Goal: Check status: Check status

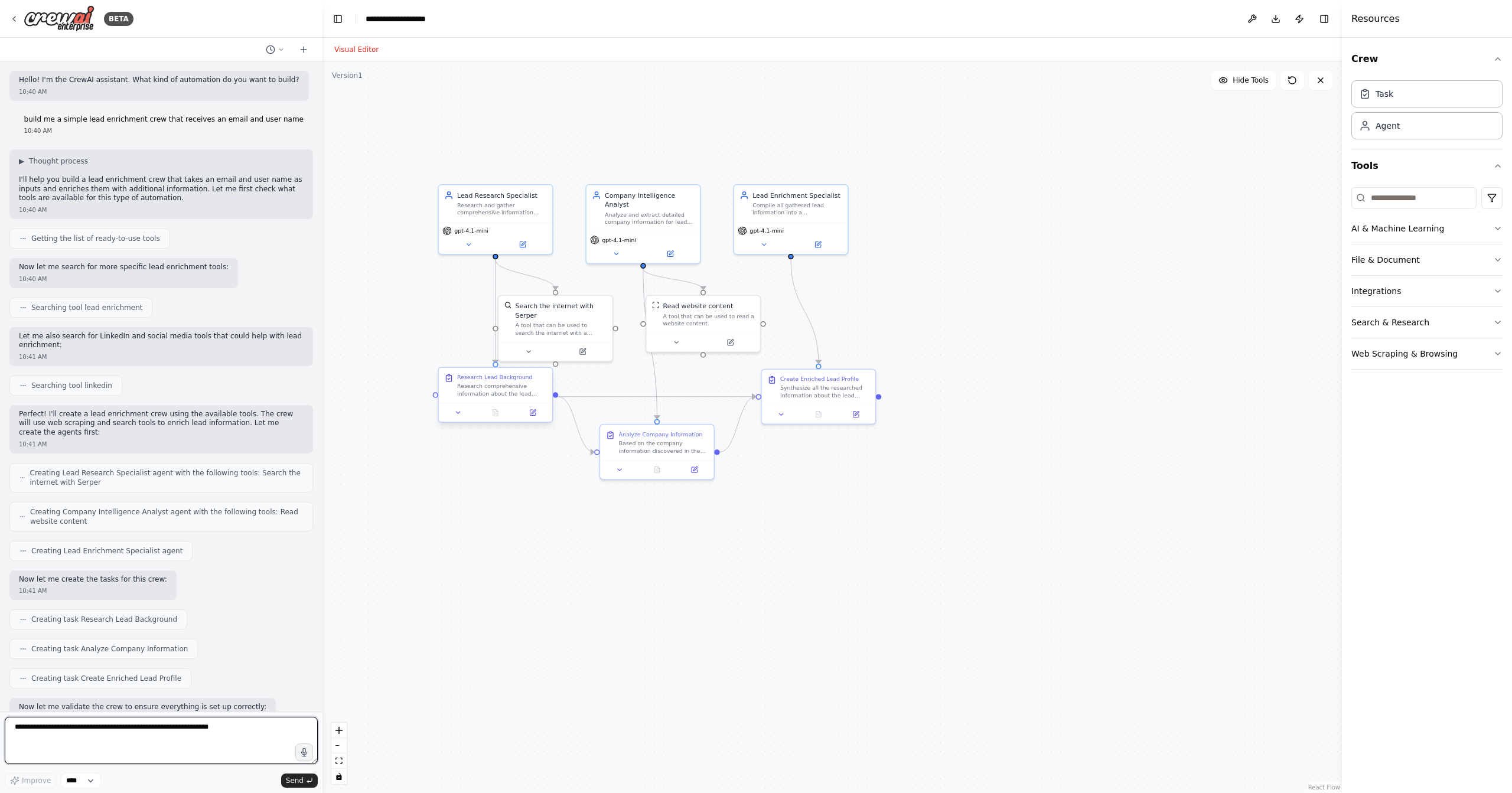
scroll to position [680, 0]
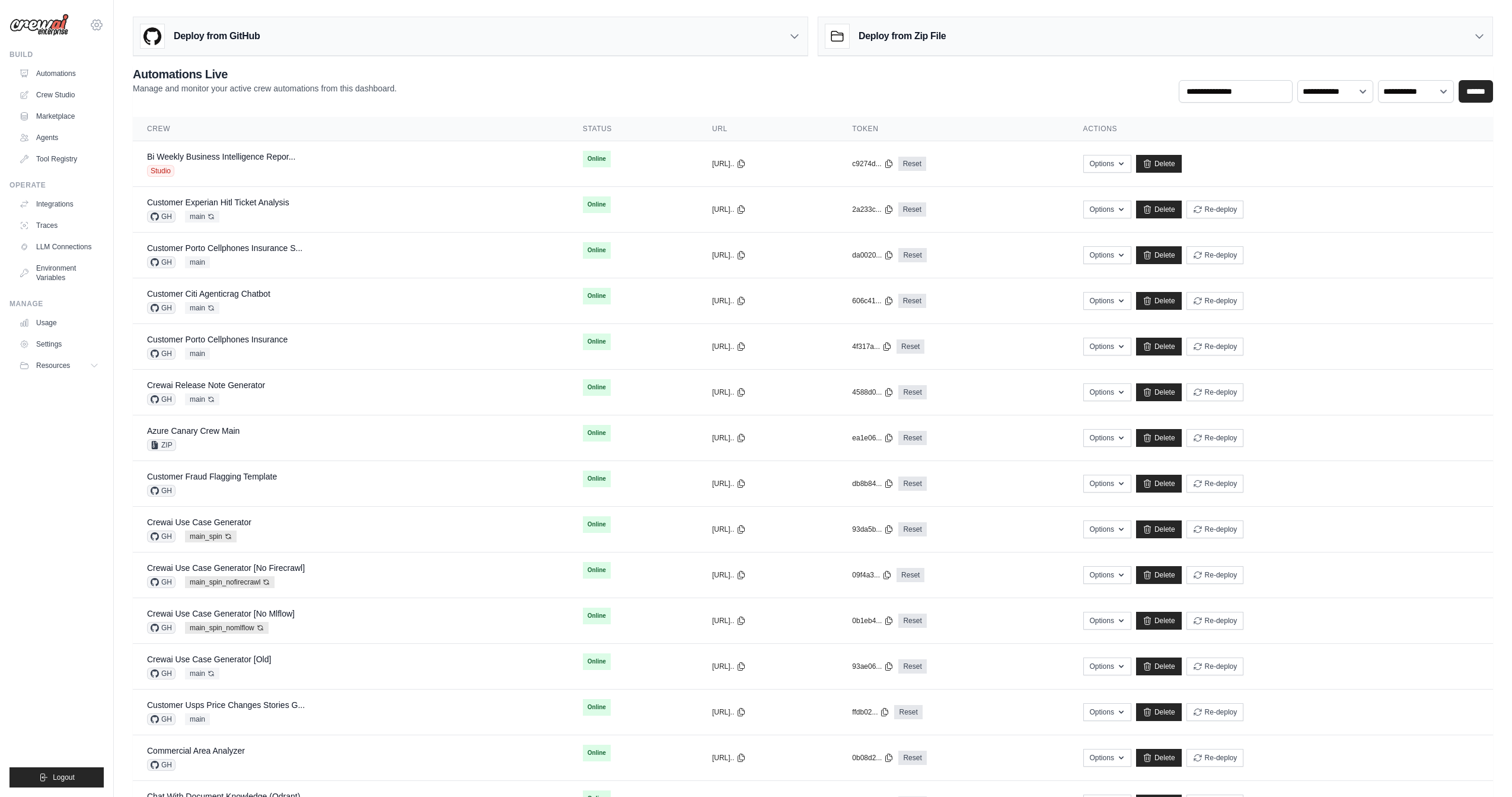
click at [97, 23] on icon at bounding box center [97, 25] width 4 height 4
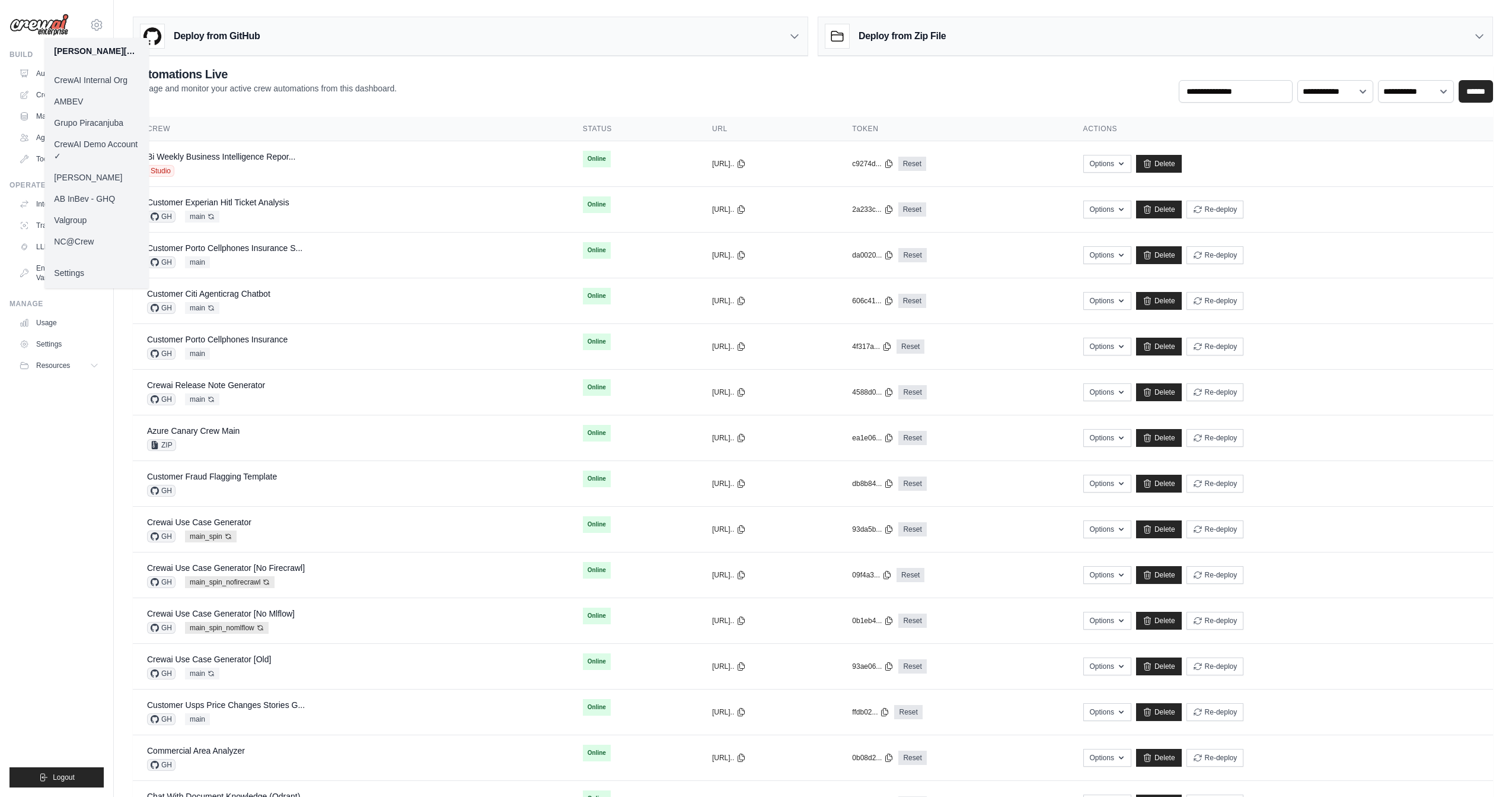
click at [91, 120] on link "Grupo Piracanjuba" at bounding box center [96, 123] width 104 height 22
click at [313, 8] on main "**********" at bounding box center [812, 562] width 1398 height 1126
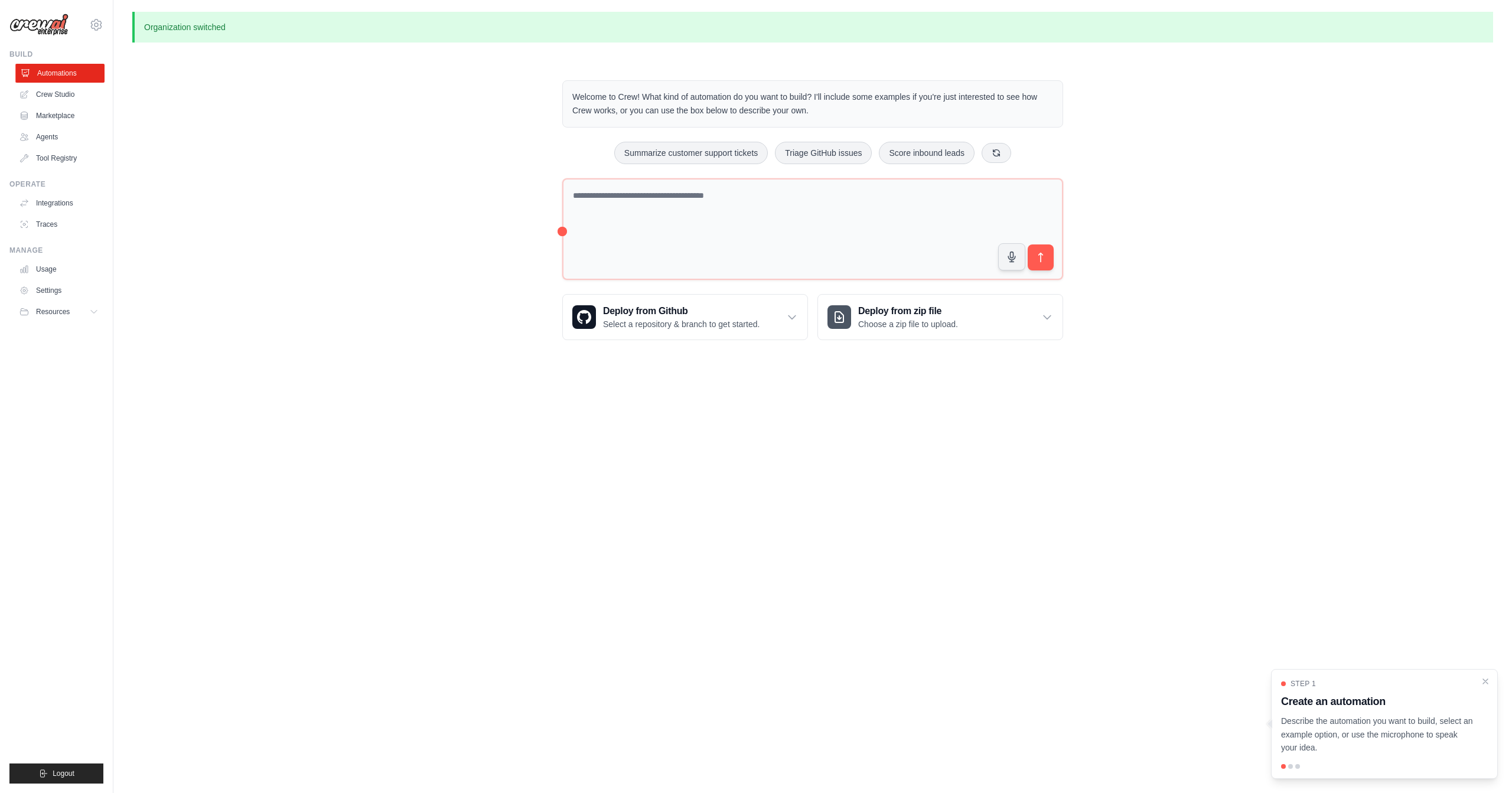
click at [57, 77] on link "Automations" at bounding box center [60, 73] width 89 height 19
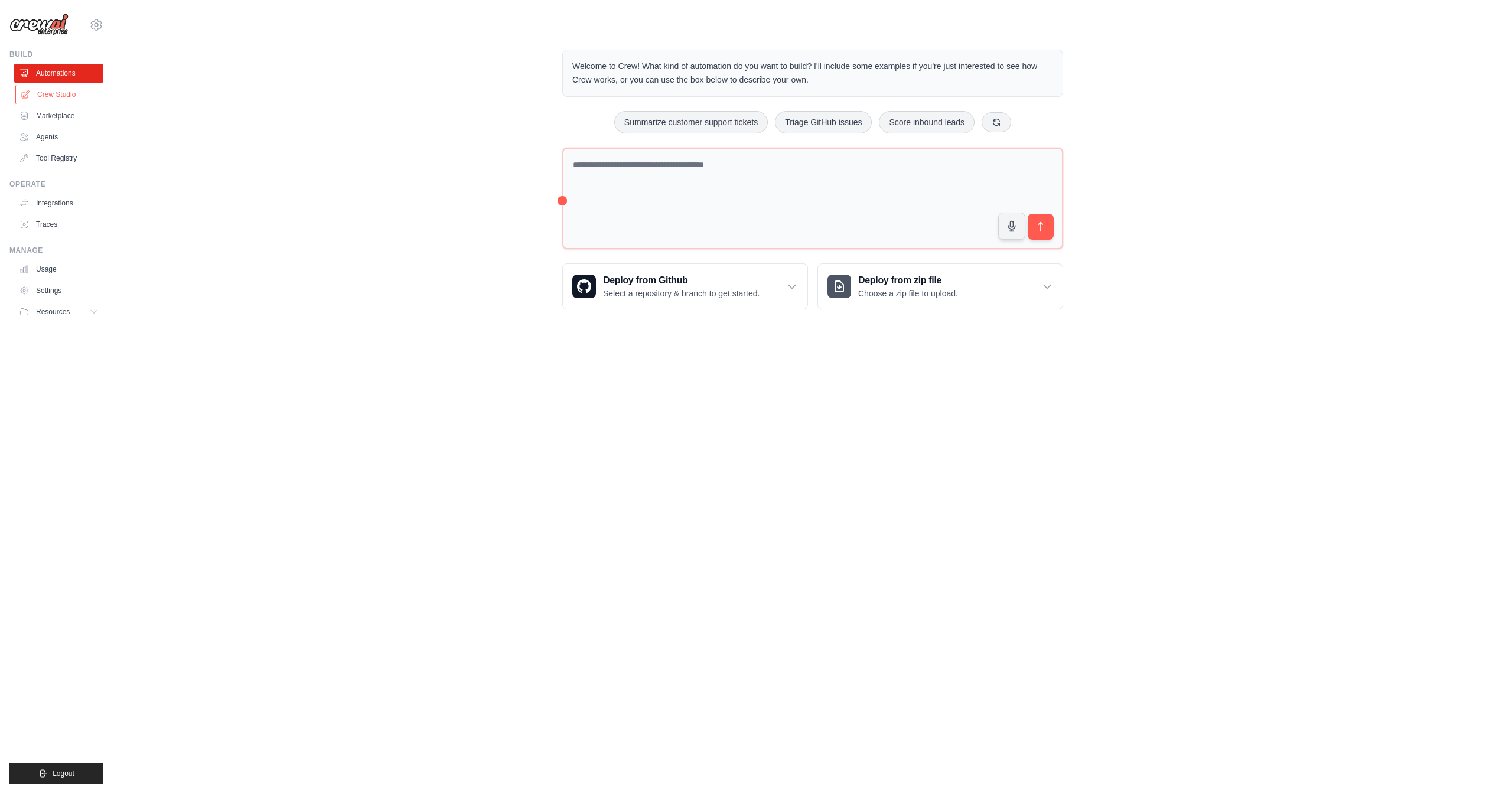
click at [54, 90] on link "Crew Studio" at bounding box center [60, 94] width 89 height 19
click at [52, 94] on link "Crew Studio" at bounding box center [60, 94] width 89 height 19
click at [100, 20] on icon at bounding box center [96, 25] width 11 height 10
click at [48, 202] on link "Integrations" at bounding box center [60, 203] width 89 height 19
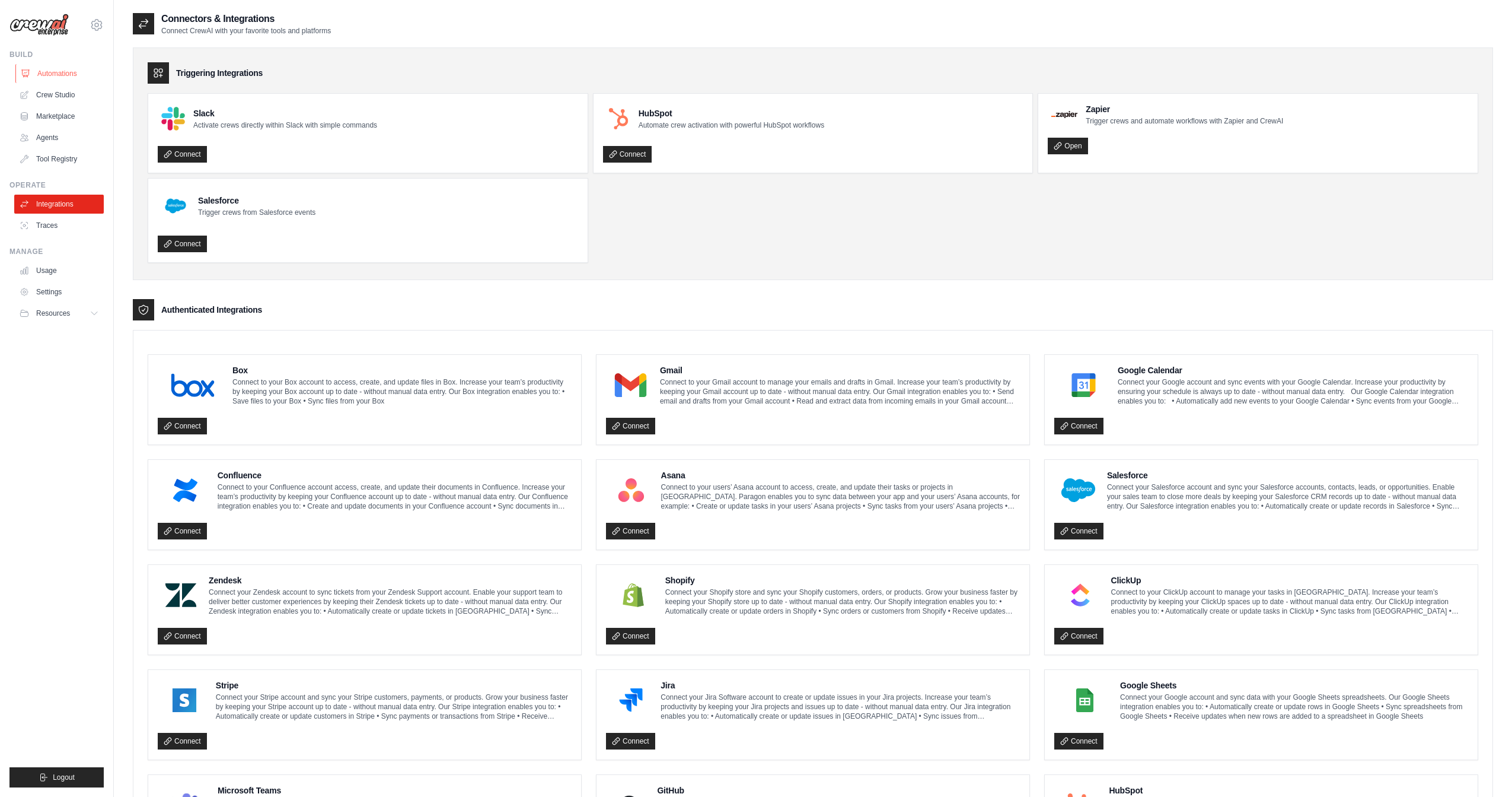
click at [61, 78] on link "Automations" at bounding box center [60, 73] width 89 height 19
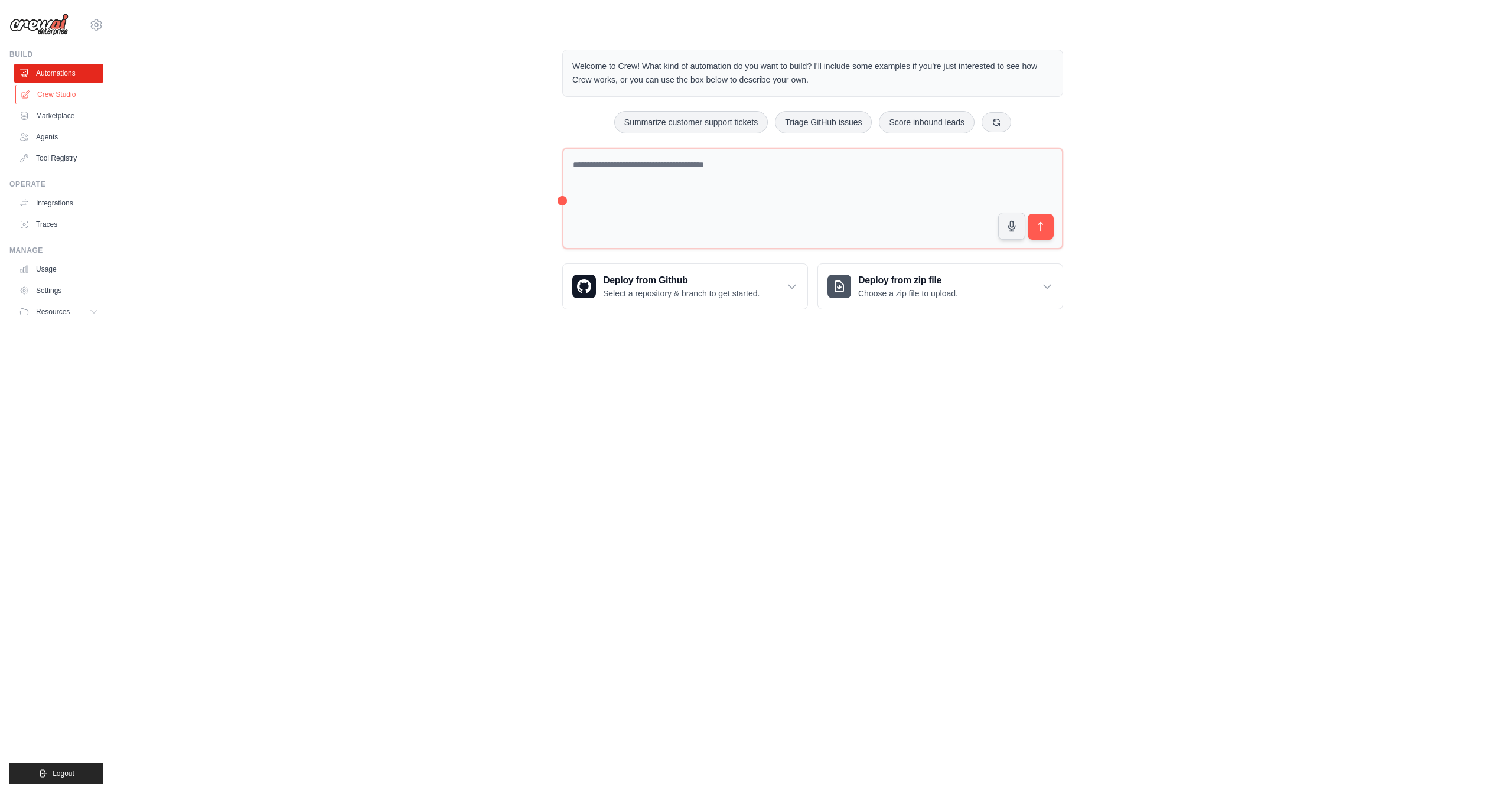
click at [54, 94] on link "Crew Studio" at bounding box center [60, 94] width 89 height 19
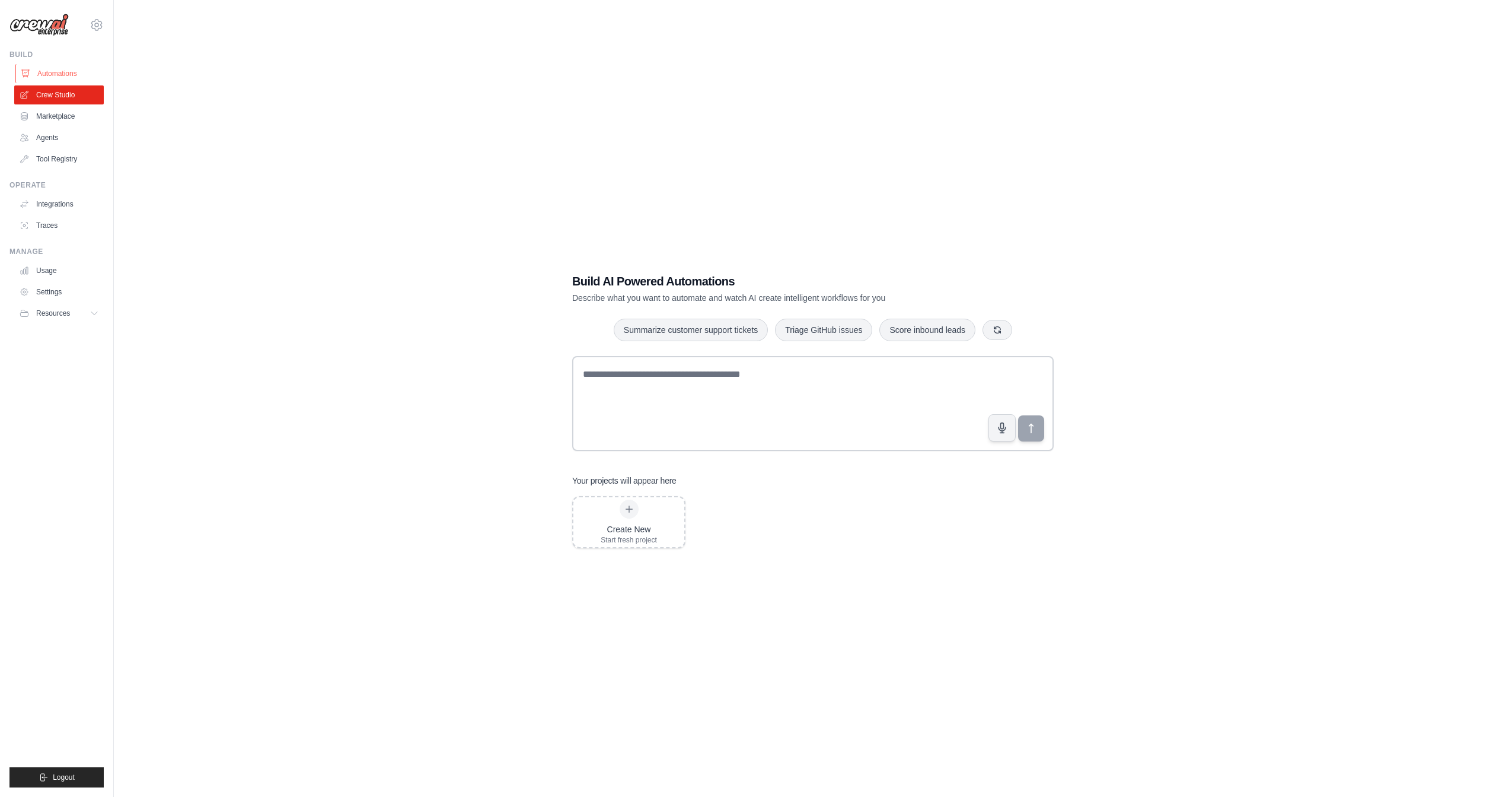
click at [57, 74] on link "Automations" at bounding box center [60, 73] width 89 height 19
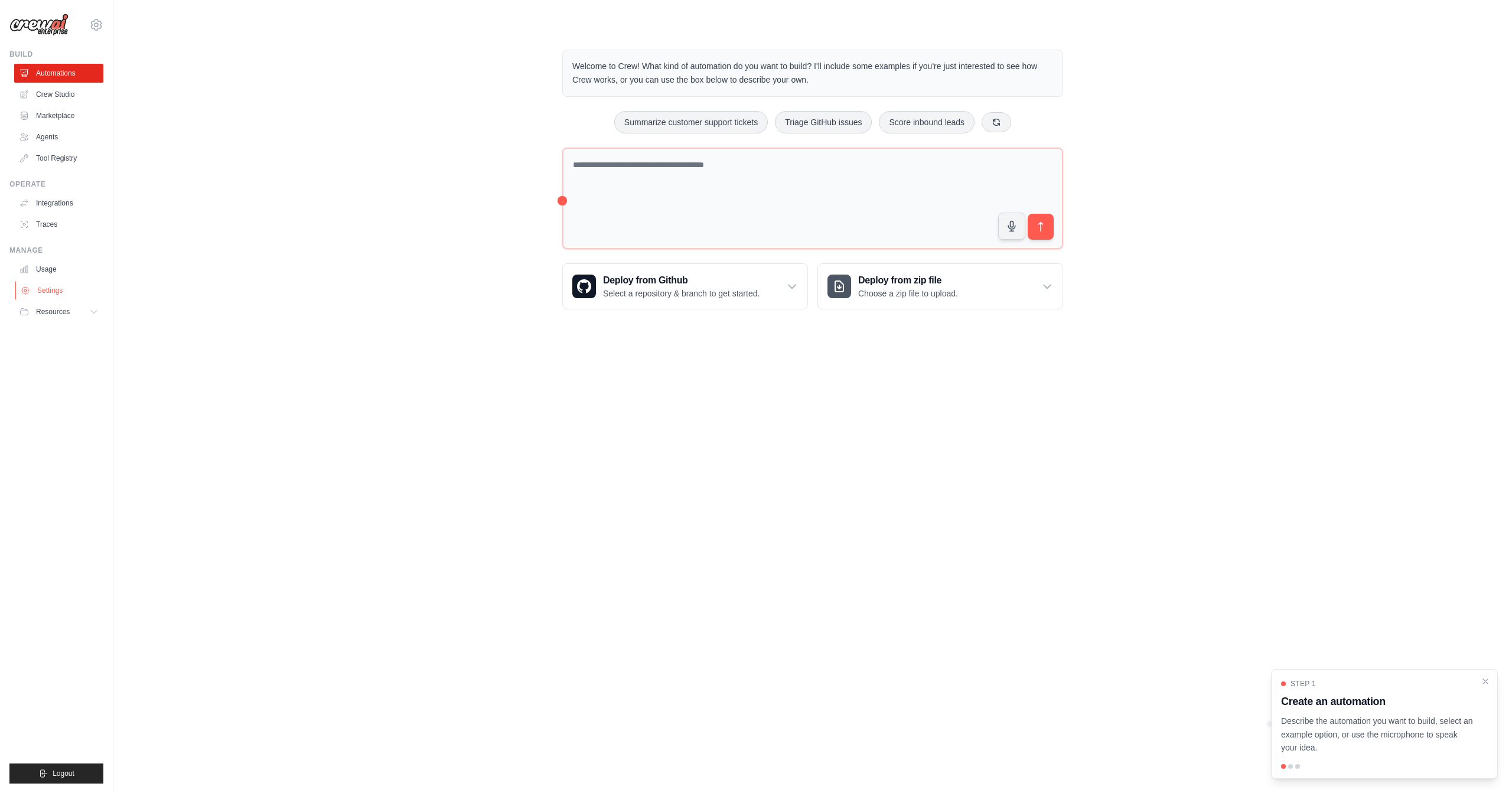
click at [48, 291] on link "Settings" at bounding box center [60, 290] width 89 height 19
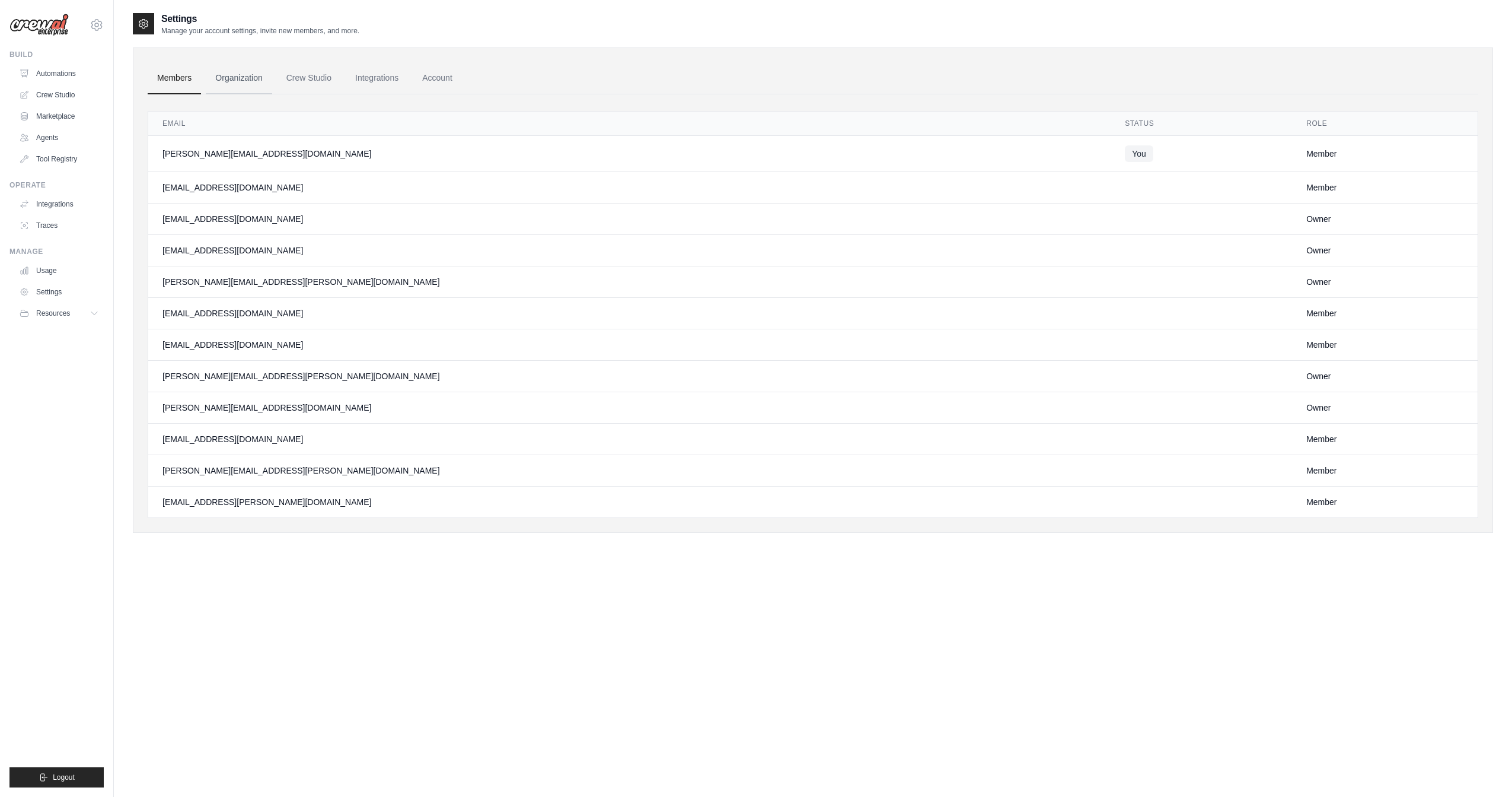
click at [244, 79] on link "Organization" at bounding box center [238, 78] width 66 height 32
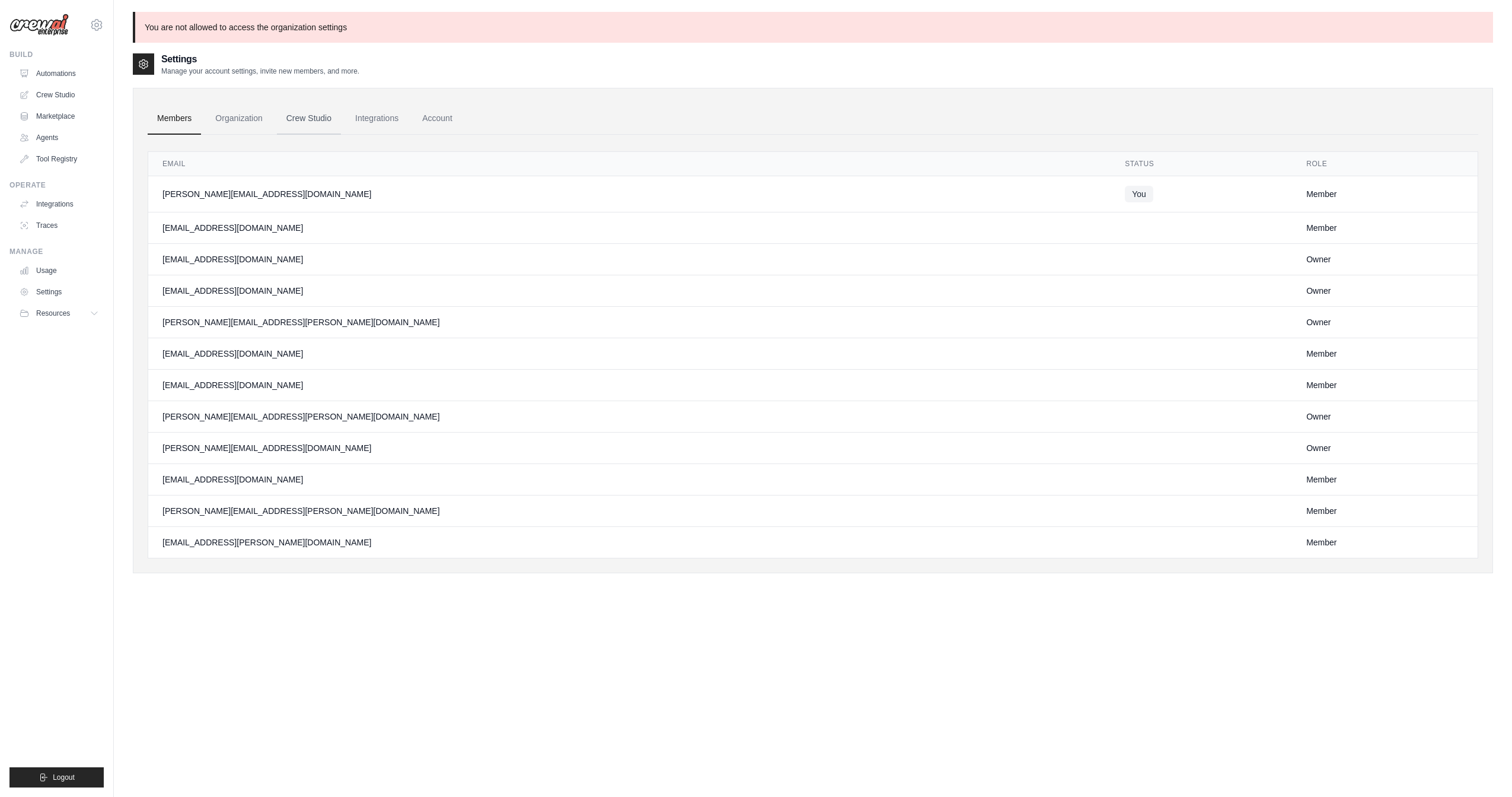
click at [304, 109] on link "Crew Studio" at bounding box center [309, 119] width 64 height 32
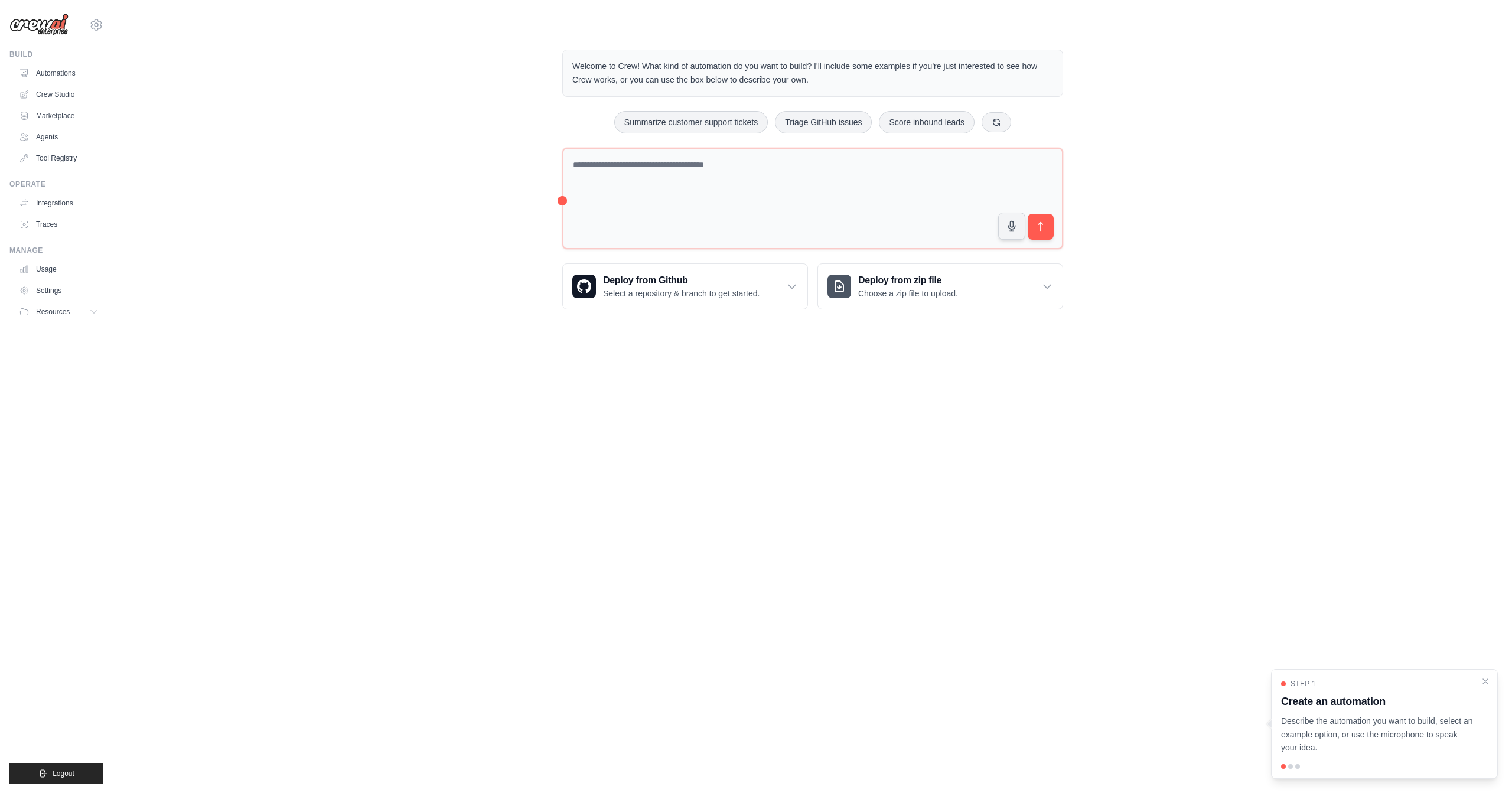
click at [103, 22] on div "daniel@crewai.com CrewAI Internal Org AMBEV Grupo Piracanjuba ✓ CrewAI Demo Acc…" at bounding box center [56, 396] width 113 height 793
click at [97, 25] on icon at bounding box center [96, 25] width 14 height 14
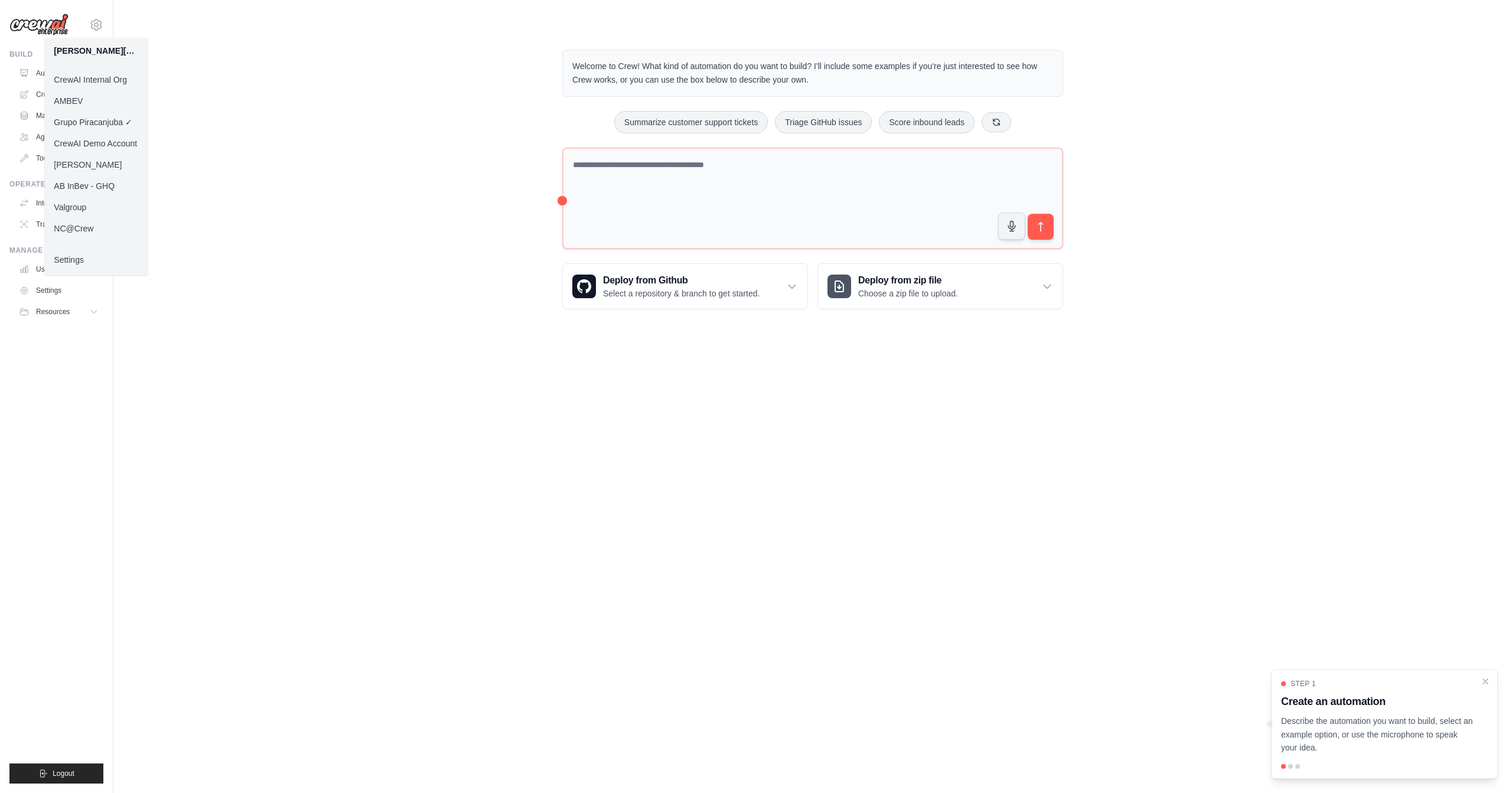
click at [98, 124] on link "Grupo Piracanjuba ✓" at bounding box center [96, 122] width 103 height 22
click at [225, 117] on div "Welcome to Crew! What kind of automation do you want to build? I'll include som…" at bounding box center [812, 179] width 1360 height 297
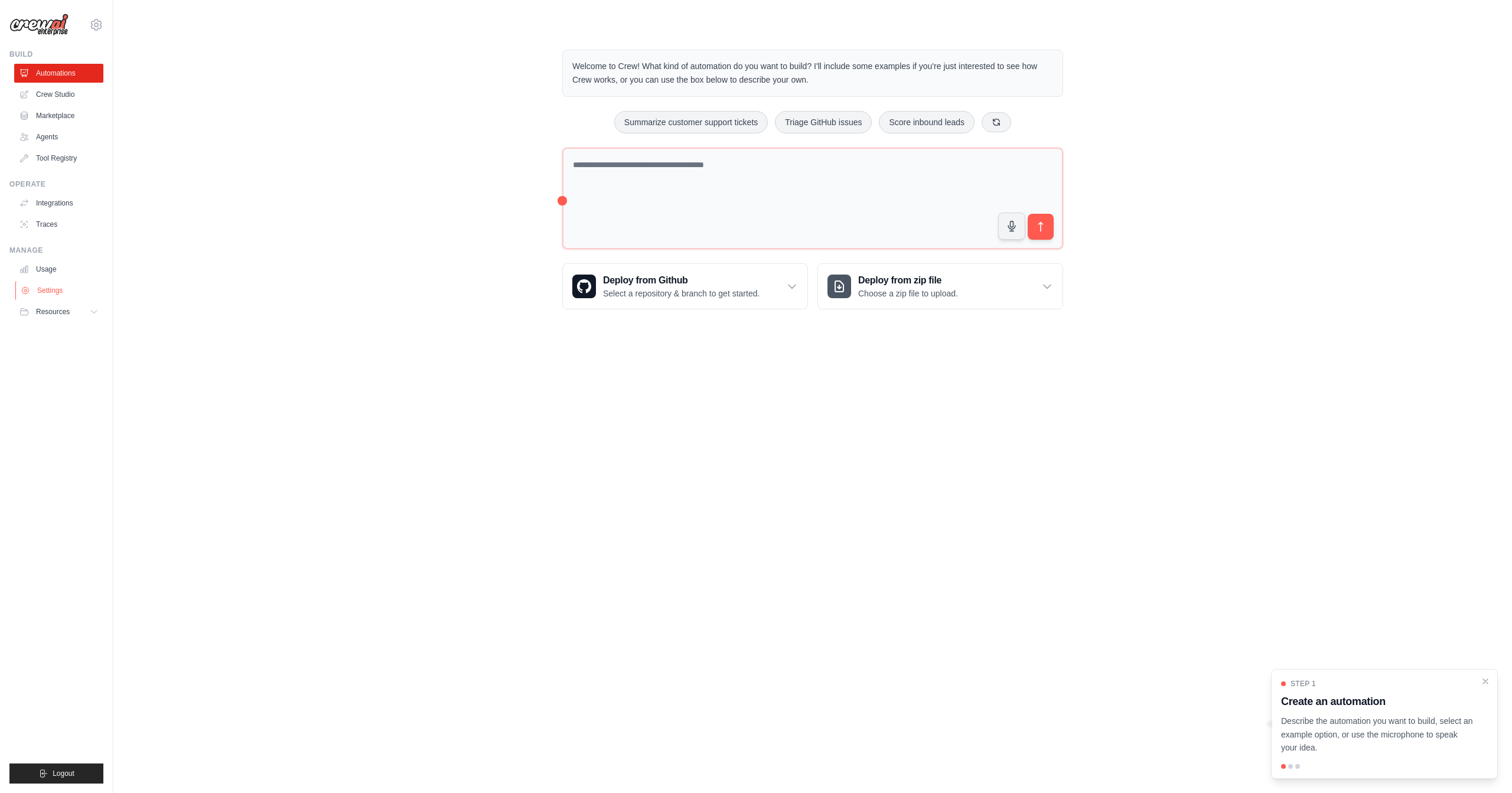
click at [52, 289] on link "Settings" at bounding box center [60, 290] width 89 height 19
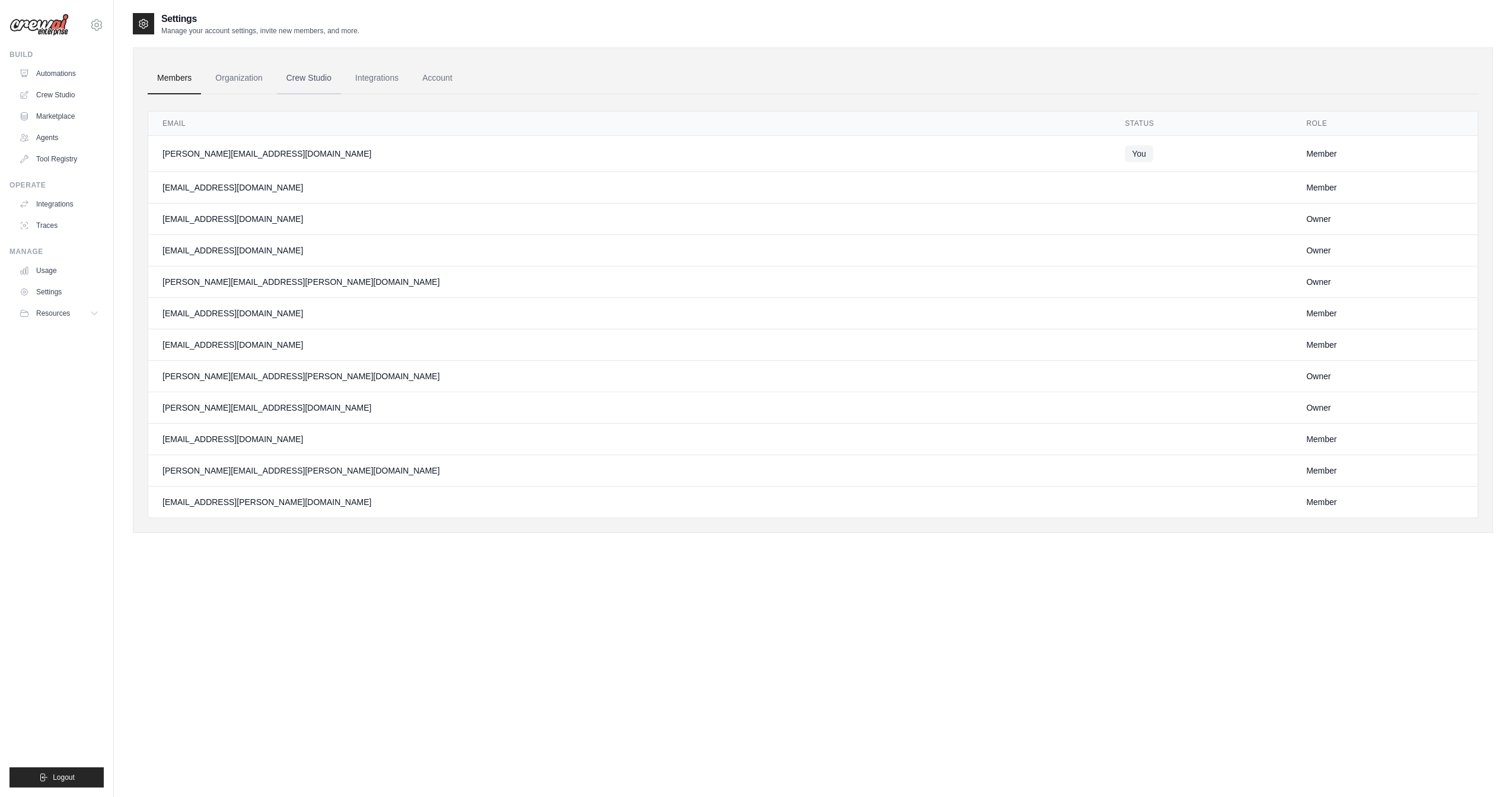
click at [278, 85] on link "Crew Studio" at bounding box center [309, 78] width 64 height 32
click at [243, 79] on link "Organization" at bounding box center [238, 78] width 66 height 32
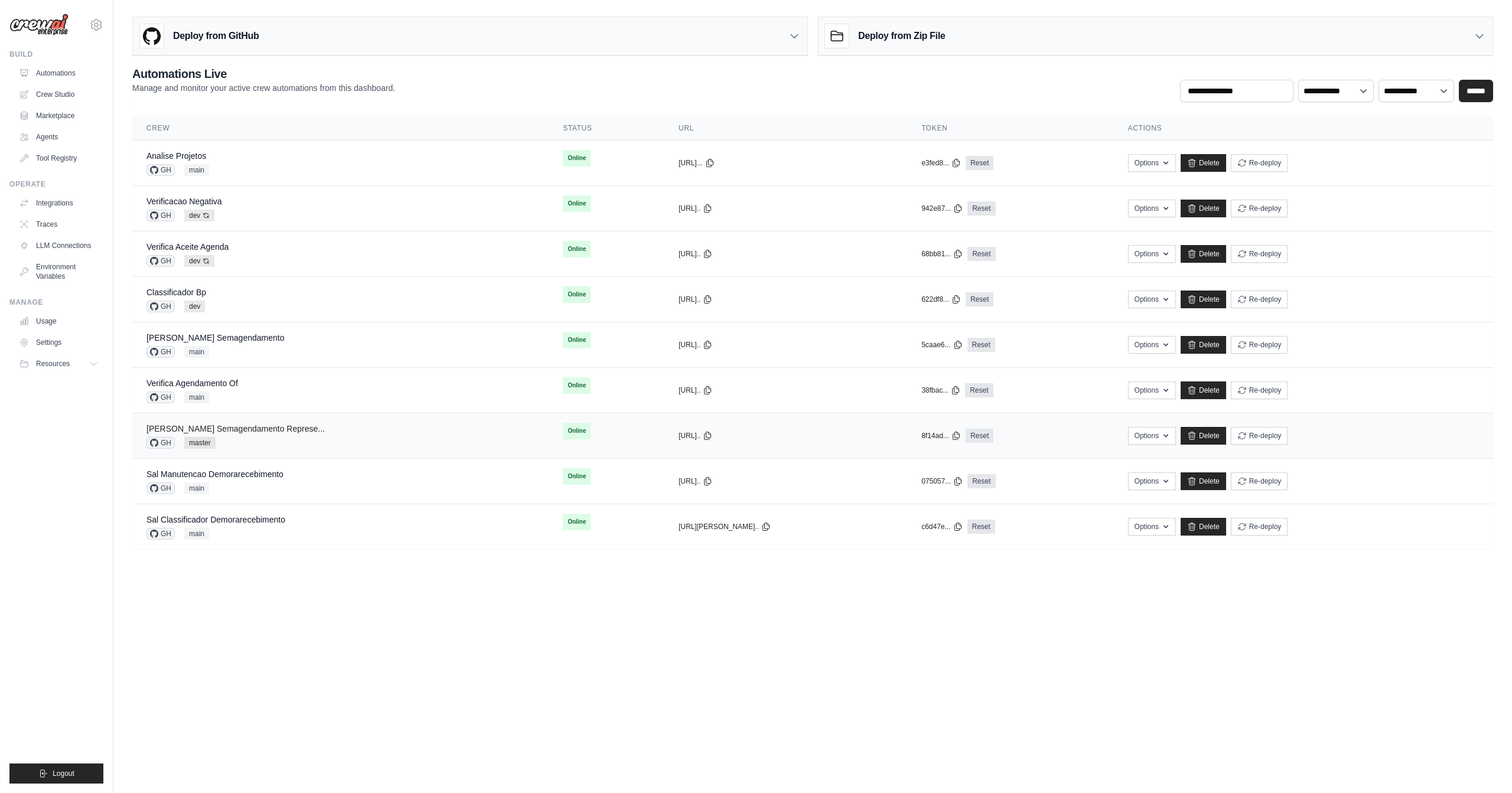
click at [205, 425] on link "[PERSON_NAME] Semagendamento Represe..." at bounding box center [236, 429] width 178 height 10
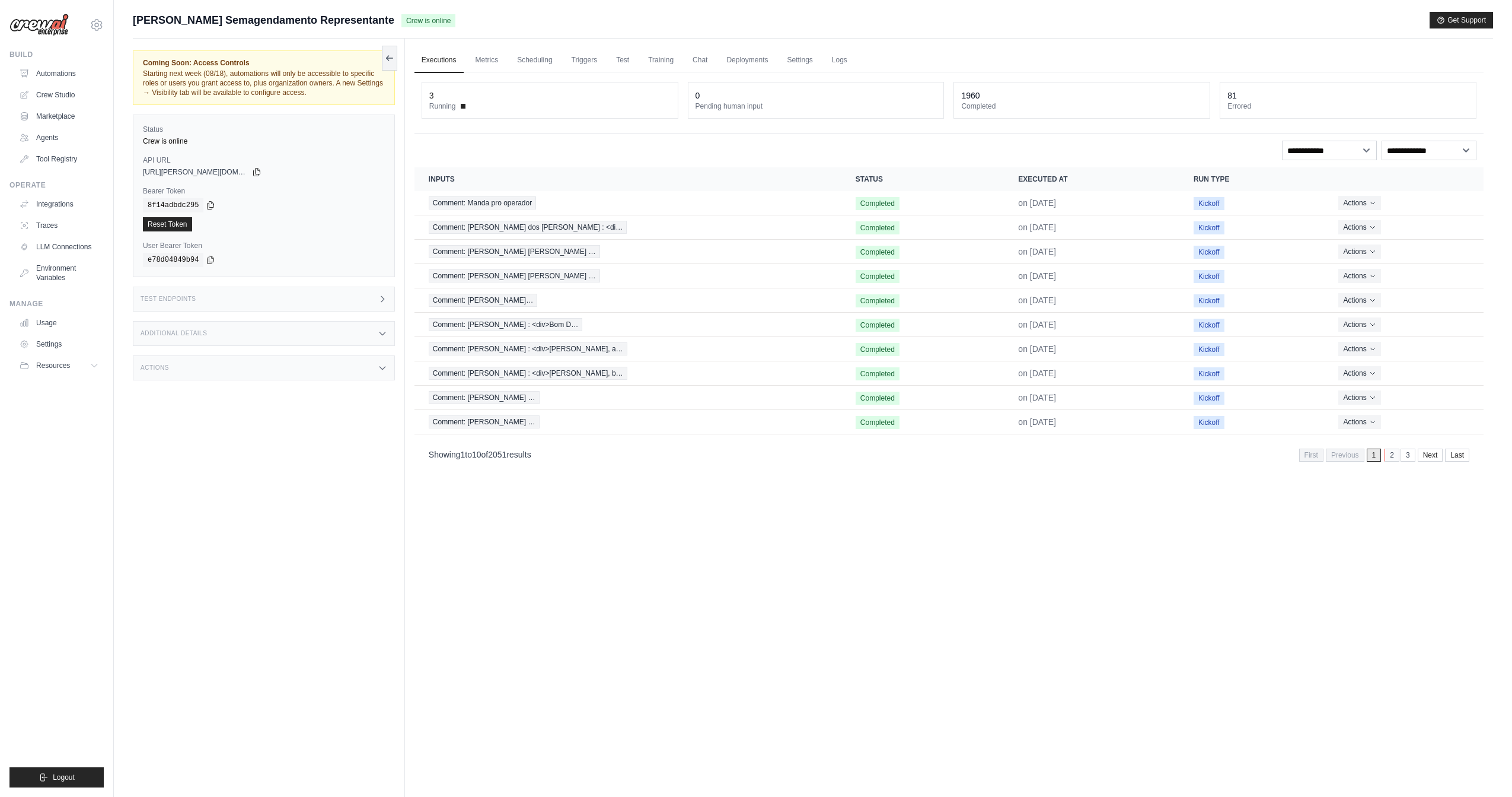
click at [1392, 452] on link "2" at bounding box center [1391, 454] width 15 height 13
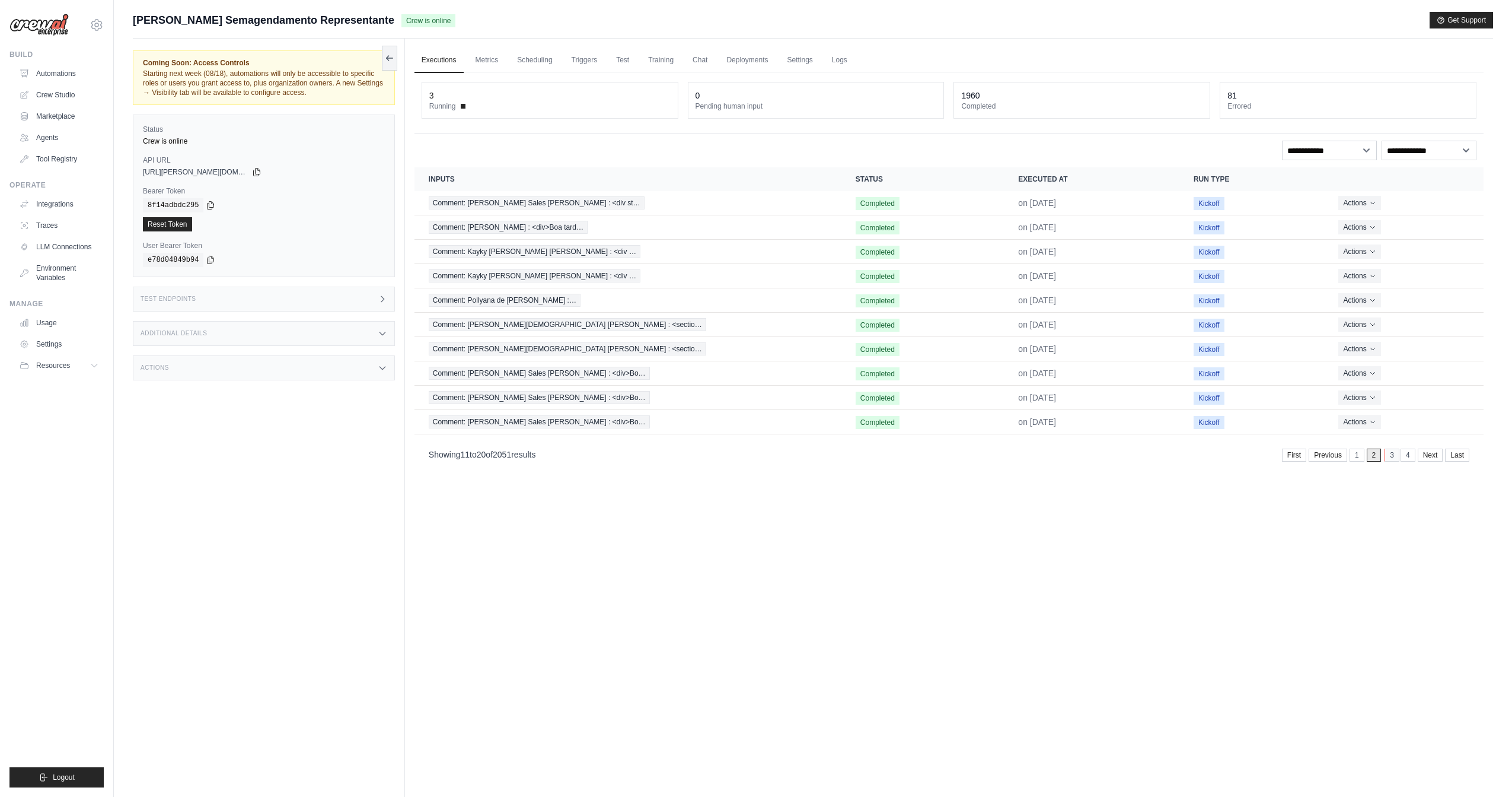
click at [1391, 448] on link "3" at bounding box center [1391, 454] width 15 height 13
click at [1396, 450] on link "4" at bounding box center [1391, 454] width 15 height 13
click at [1396, 450] on link "5" at bounding box center [1390, 454] width 15 height 13
click at [1396, 450] on link "6" at bounding box center [1390, 454] width 15 height 13
click at [1396, 450] on link "7" at bounding box center [1390, 454] width 15 height 13
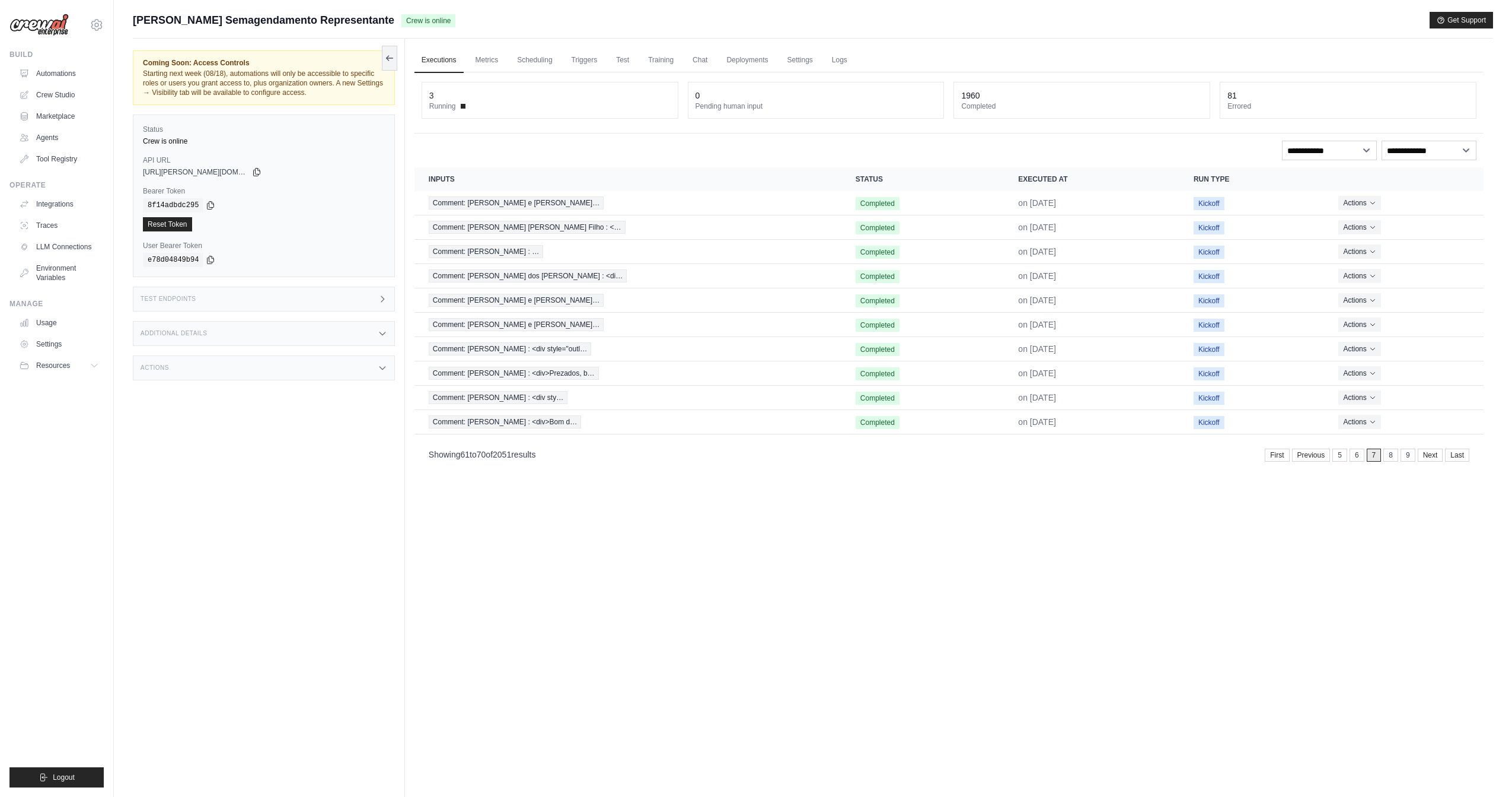
click at [1396, 450] on link "8" at bounding box center [1390, 454] width 15 height 13
click at [1396, 450] on div "First Previous 6 7 8 9 10 Next Last" at bounding box center [1365, 454] width 209 height 13
click at [1386, 453] on link "9" at bounding box center [1387, 454] width 15 height 13
click at [1387, 455] on link "10" at bounding box center [1385, 454] width 19 height 13
click at [1387, 455] on link "11" at bounding box center [1384, 454] width 19 height 13
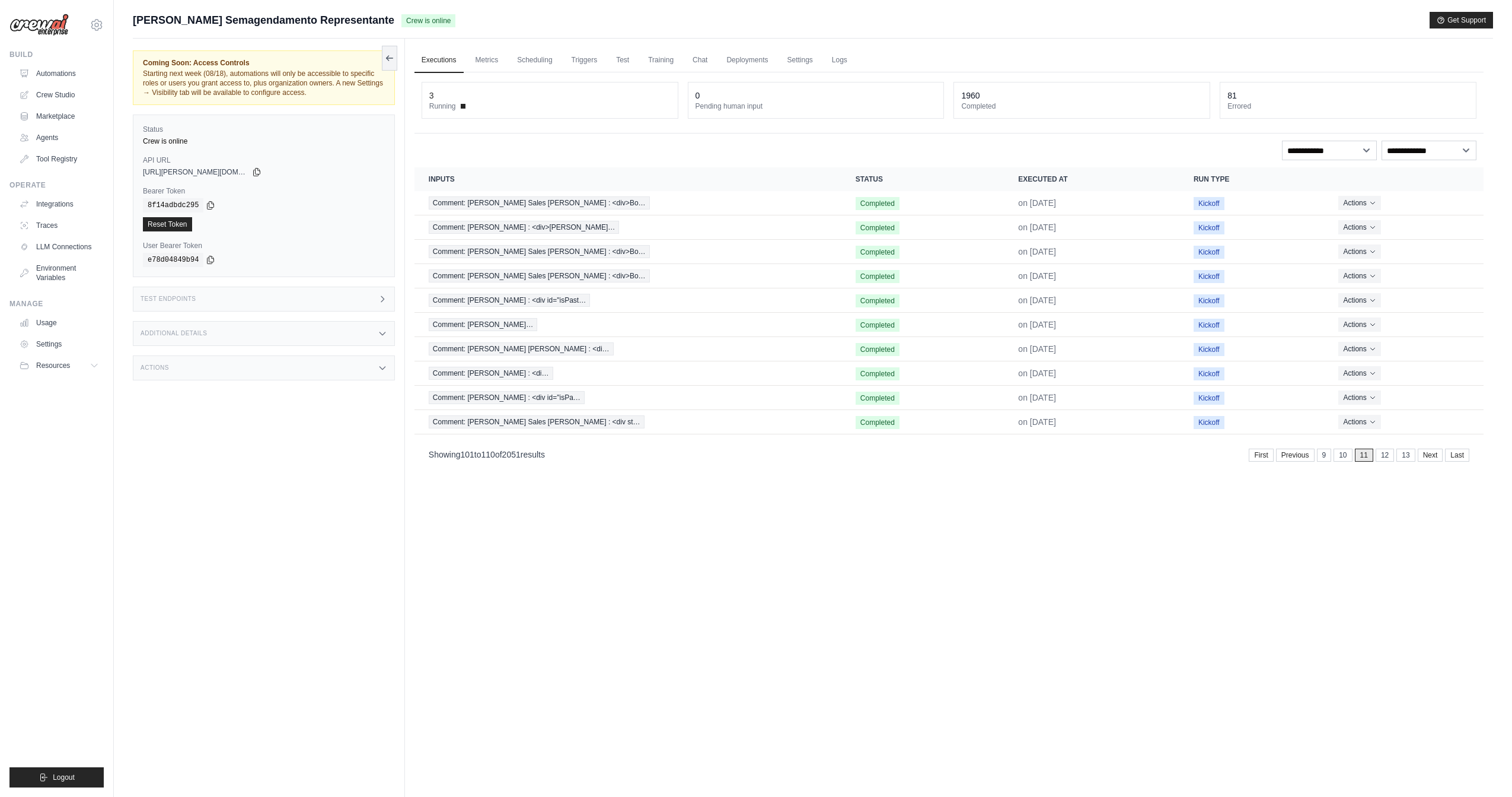
click at [1387, 455] on link "12" at bounding box center [1384, 454] width 19 height 13
click at [1387, 455] on link "13" at bounding box center [1384, 454] width 19 height 13
click at [1387, 455] on link "14" at bounding box center [1384, 454] width 19 height 13
click at [1387, 455] on link "15" at bounding box center [1384, 454] width 19 height 13
click at [1387, 455] on link "16" at bounding box center [1384, 454] width 19 height 13
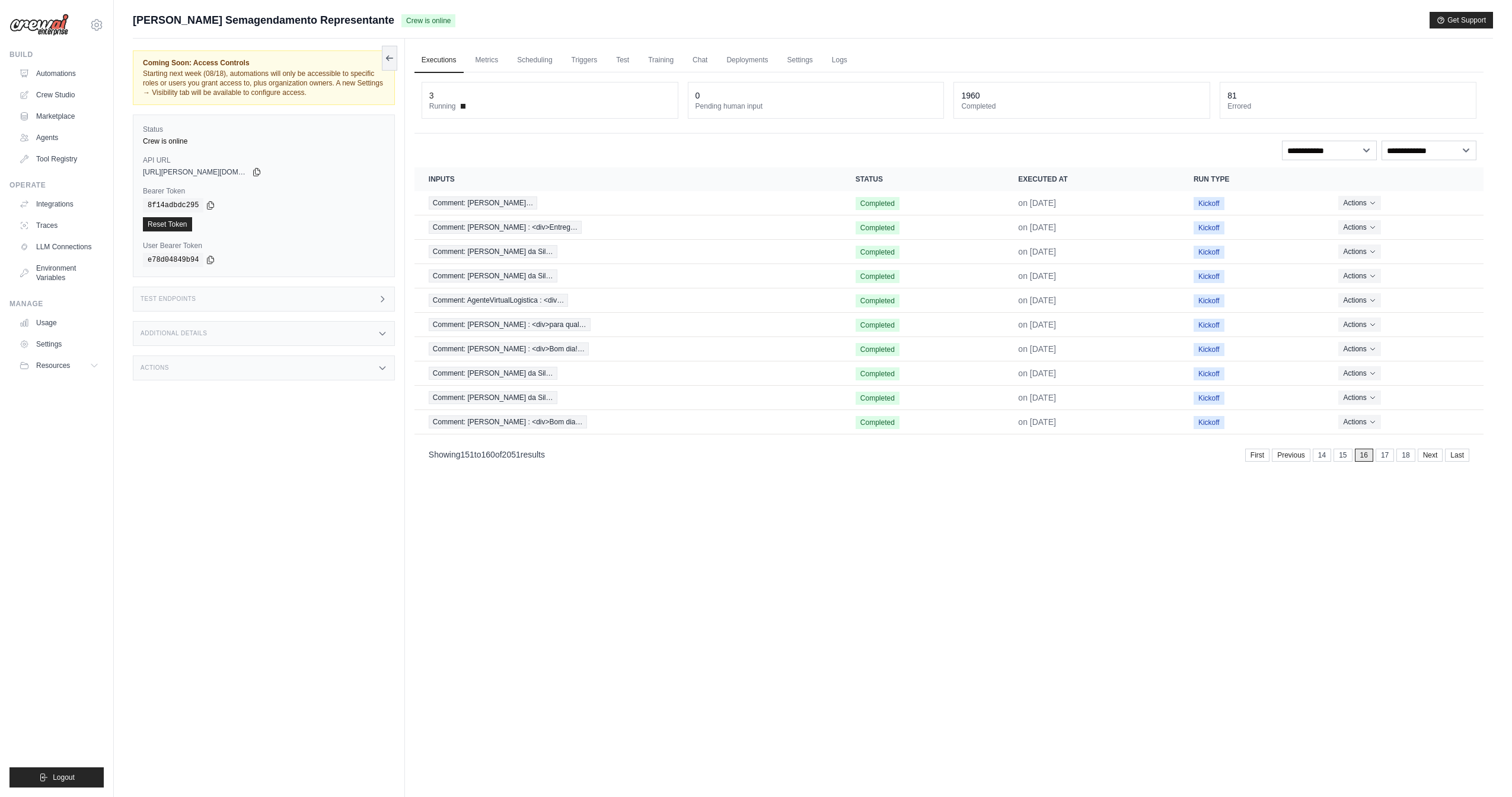
click at [1387, 455] on link "17" at bounding box center [1384, 454] width 19 height 13
click at [1387, 455] on link "18" at bounding box center [1384, 454] width 19 height 13
click at [1387, 455] on link "19" at bounding box center [1384, 454] width 19 height 13
click at [1387, 455] on link "20" at bounding box center [1384, 454] width 19 height 13
click at [1387, 455] on link "21" at bounding box center [1384, 454] width 19 height 13
